Goal: Information Seeking & Learning: Learn about a topic

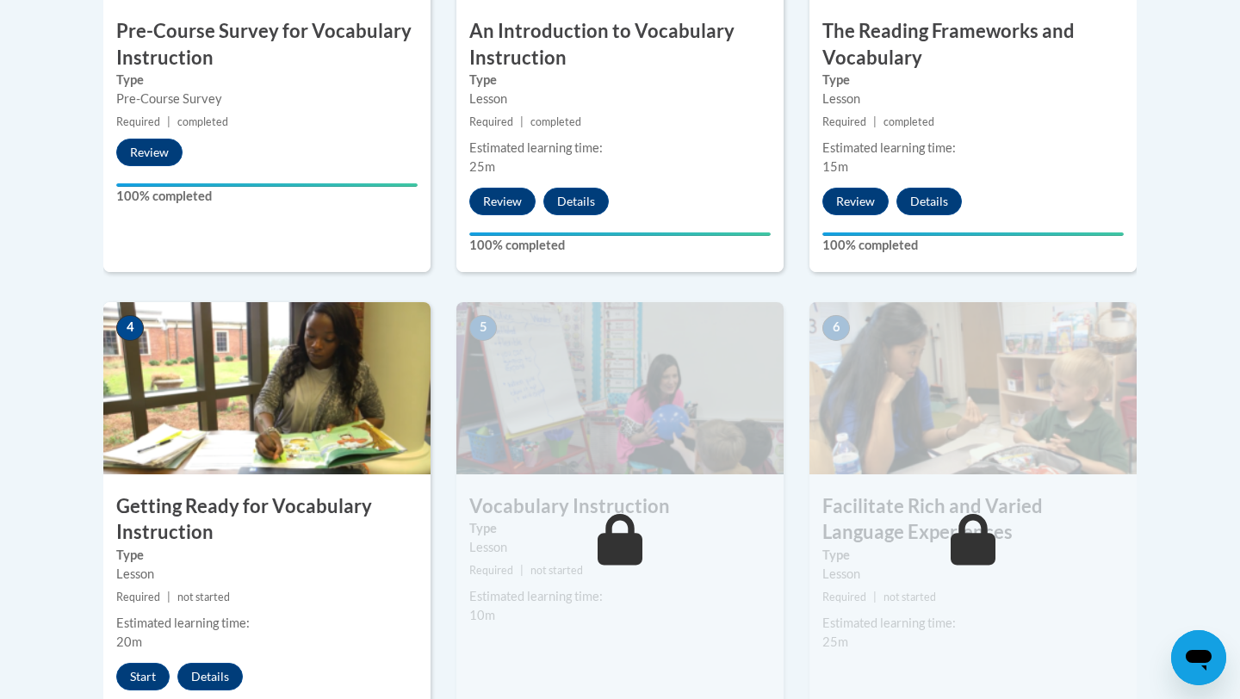
scroll to position [1013, 0]
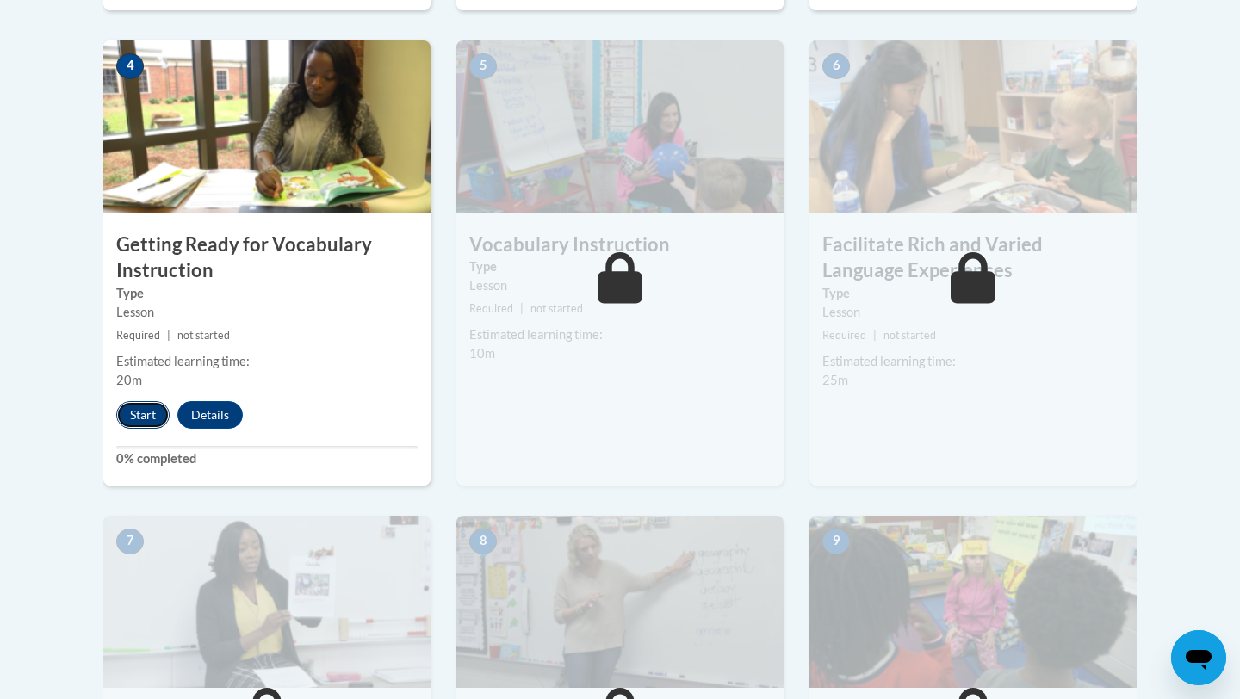
click at [149, 402] on button "Start" at bounding box center [142, 415] width 53 height 28
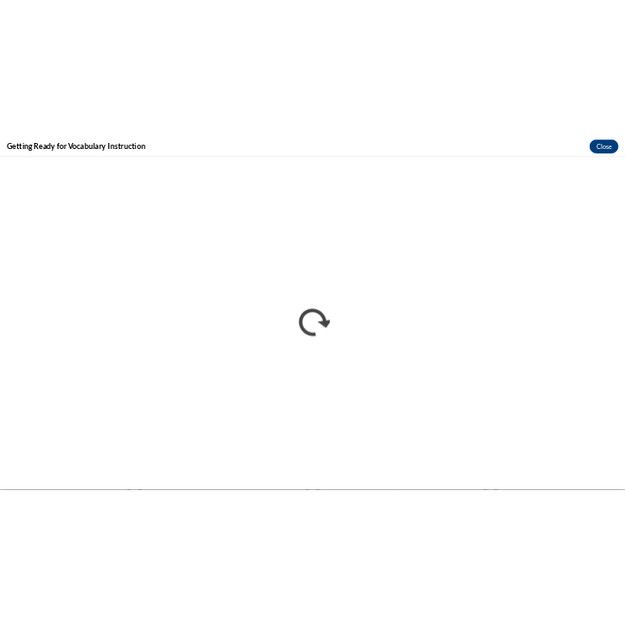
scroll to position [0, 0]
